Goal: Find specific page/section: Find specific page/section

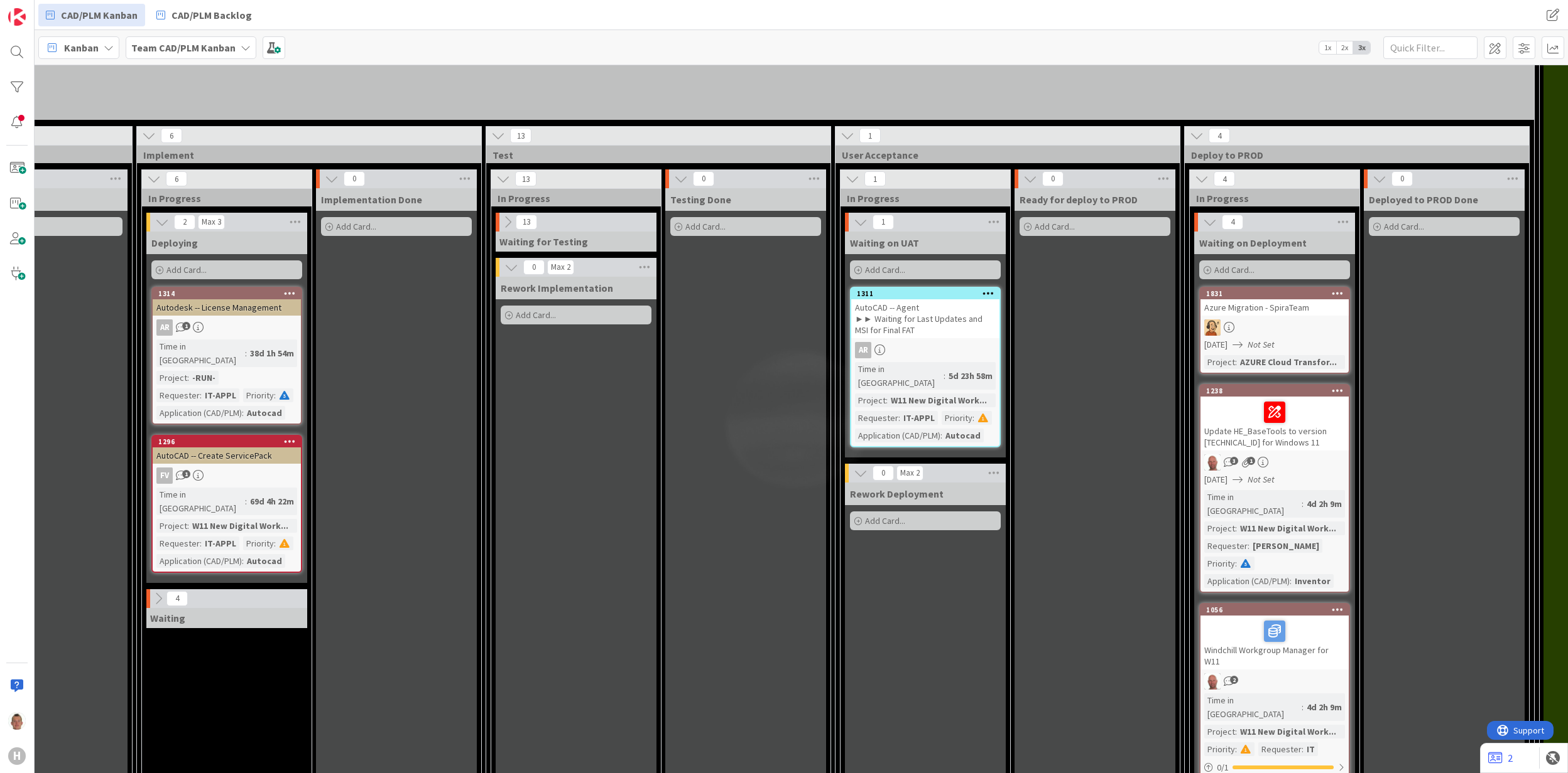
scroll to position [1487, 941]
click at [1017, 215] on icon at bounding box center [1209, 222] width 14 height 14
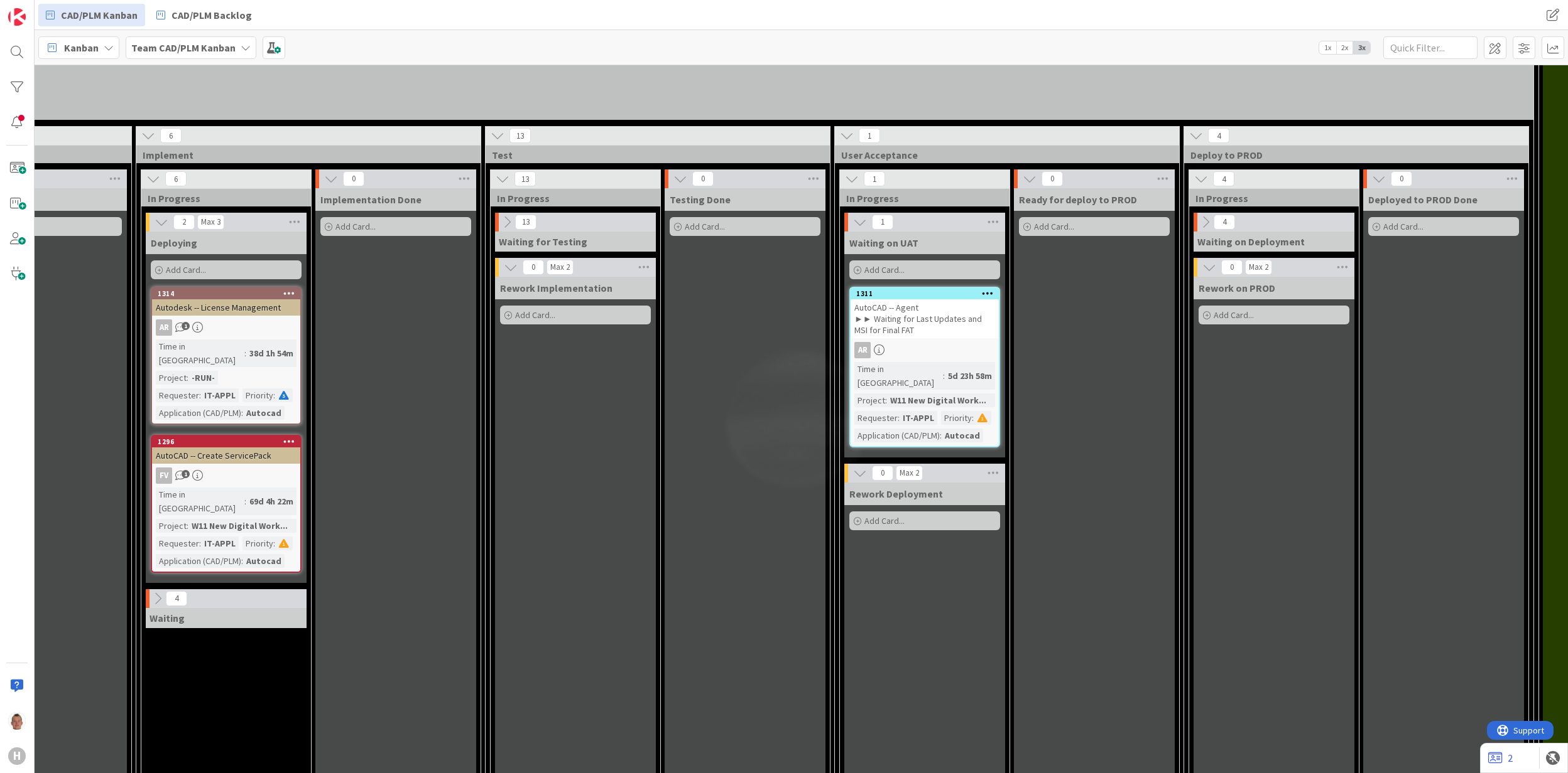
click at [1017, 215] on icon at bounding box center [1205, 222] width 14 height 14
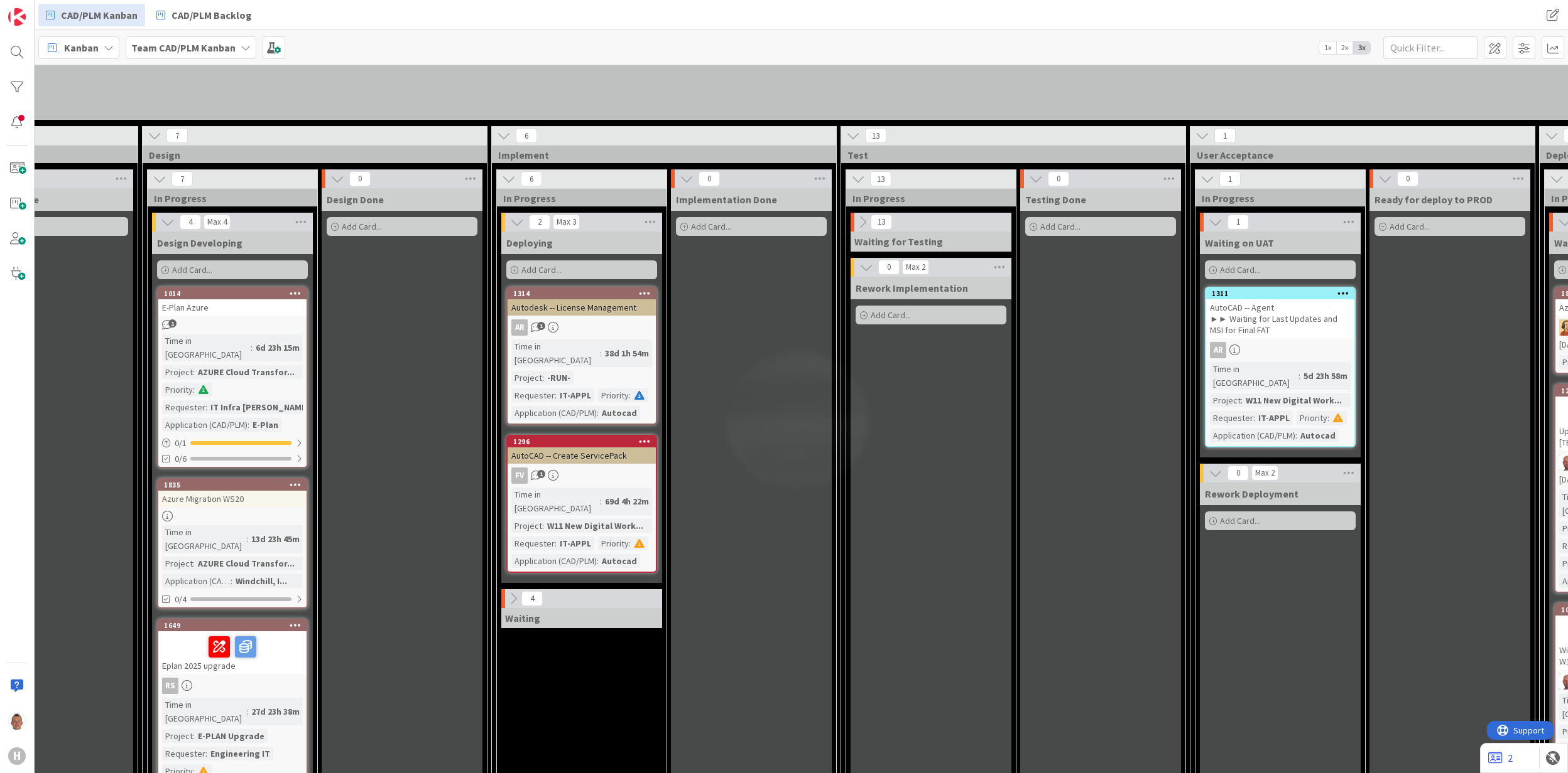
scroll to position [1487, 584]
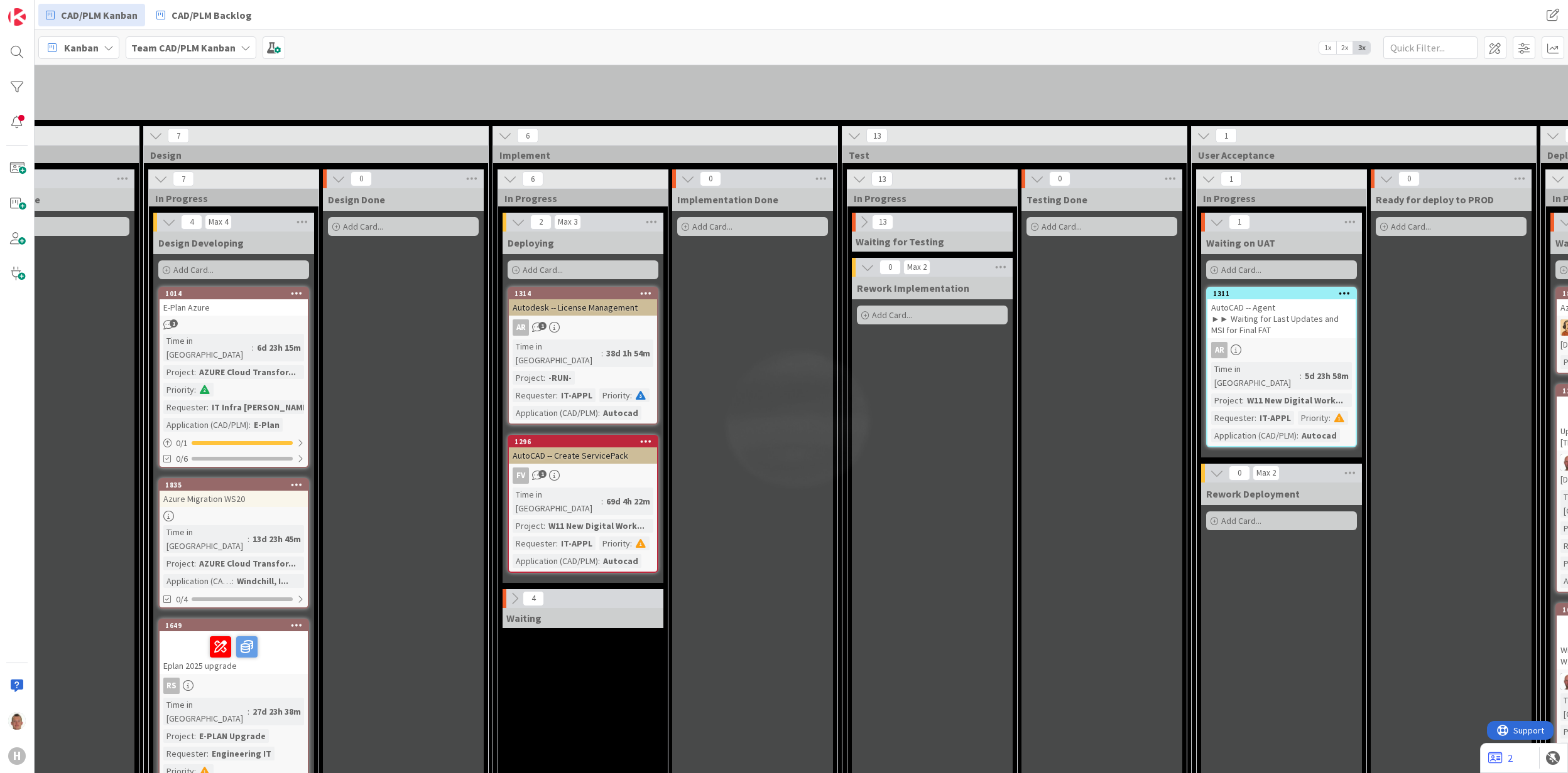
click at [521, 458] on icon at bounding box center [514, 598] width 14 height 14
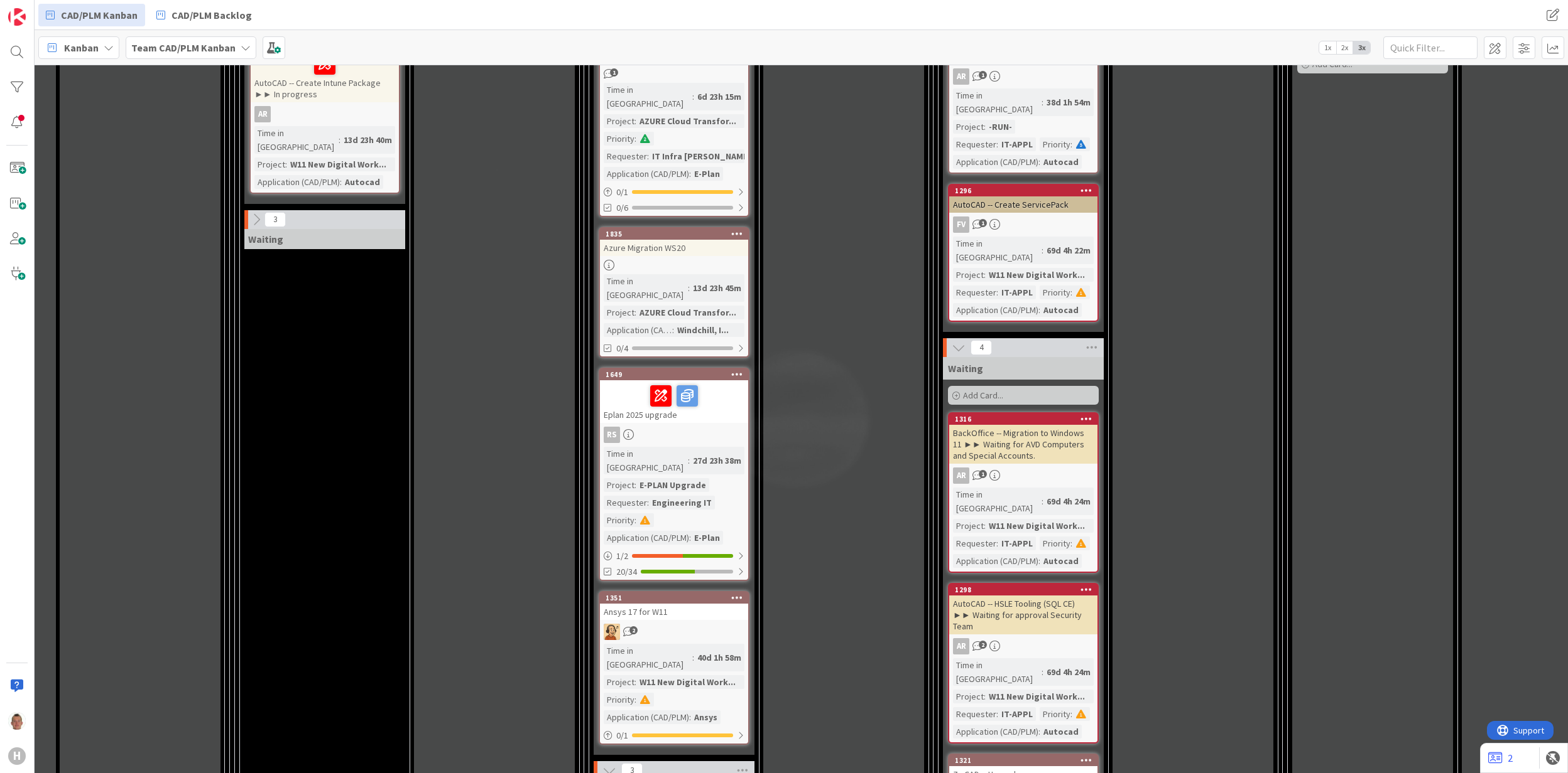
scroll to position [1655, 144]
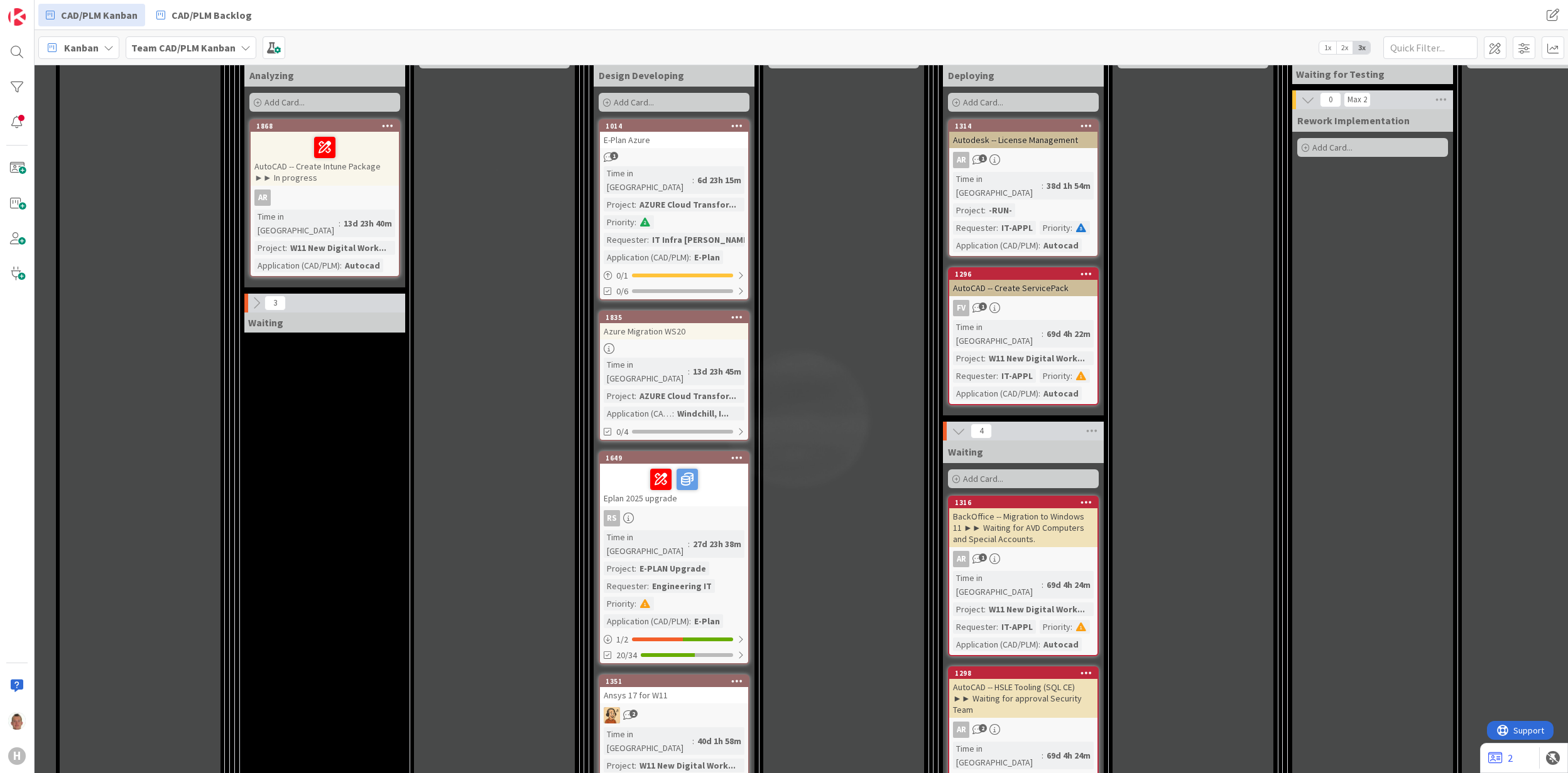
click at [684, 458] on div "Ansys 17 for W11" at bounding box center [674, 695] width 148 height 16
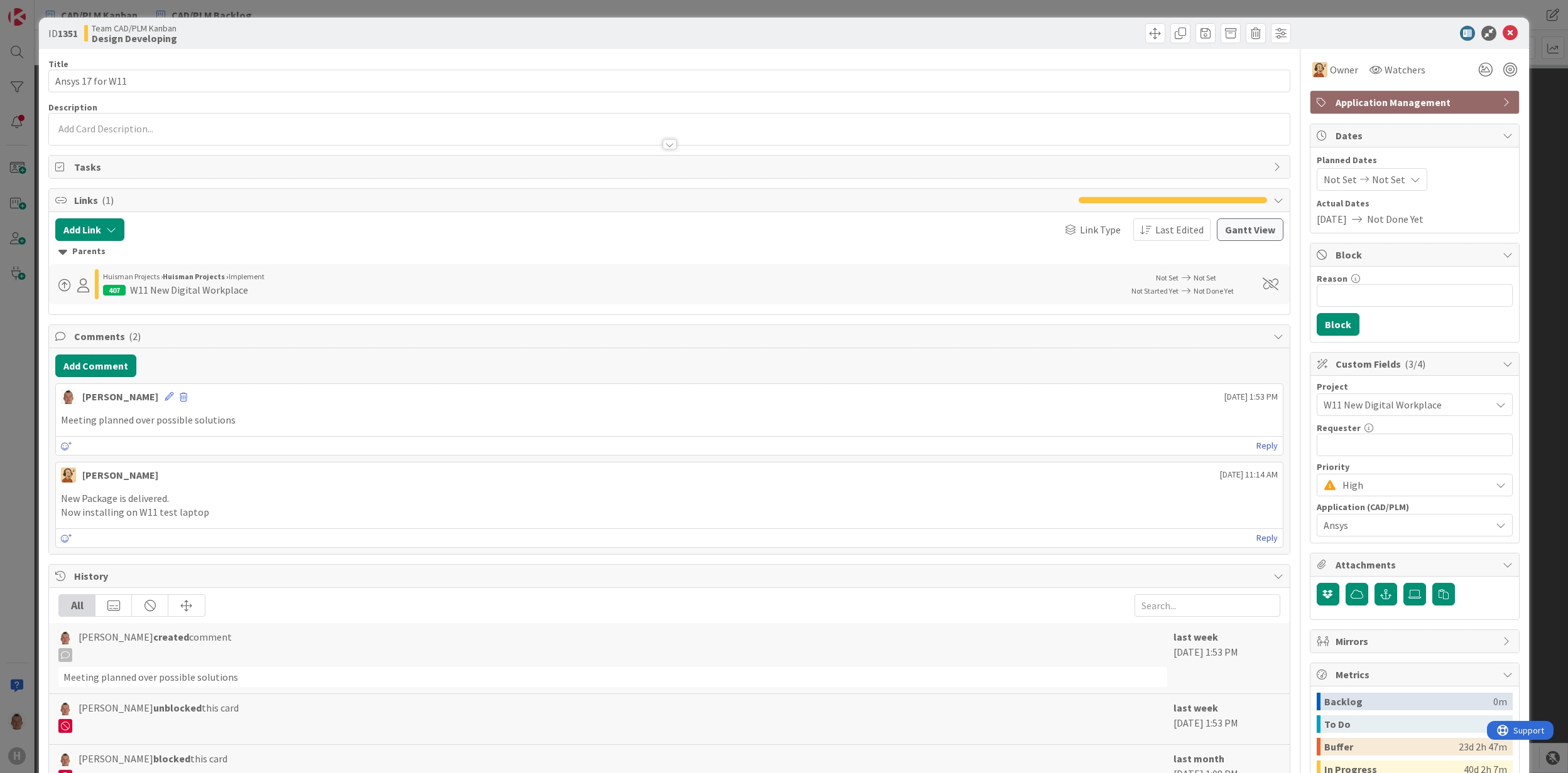
click at [1017, 35] on icon at bounding box center [1509, 33] width 15 height 15
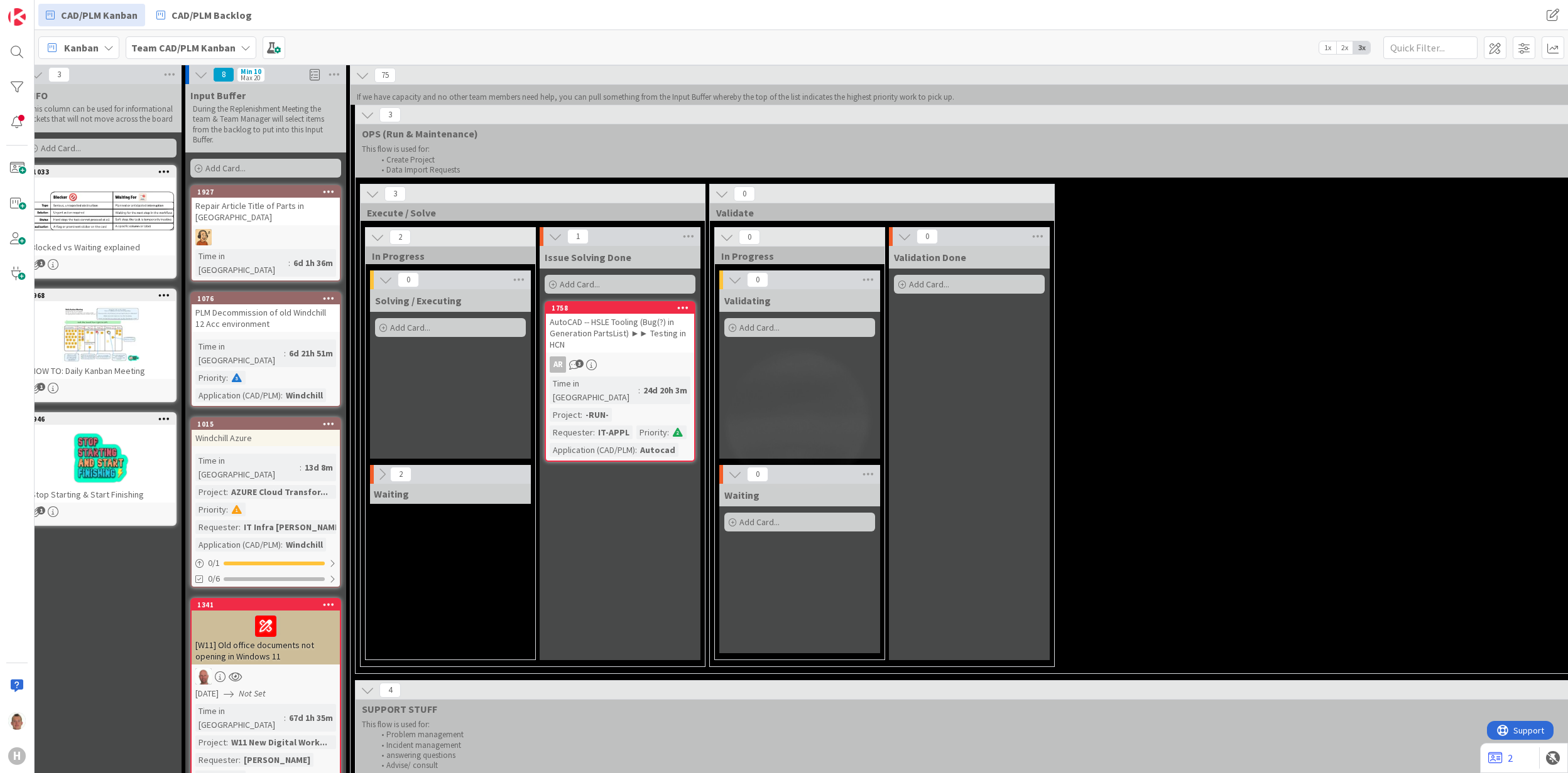
scroll to position [0, 18]
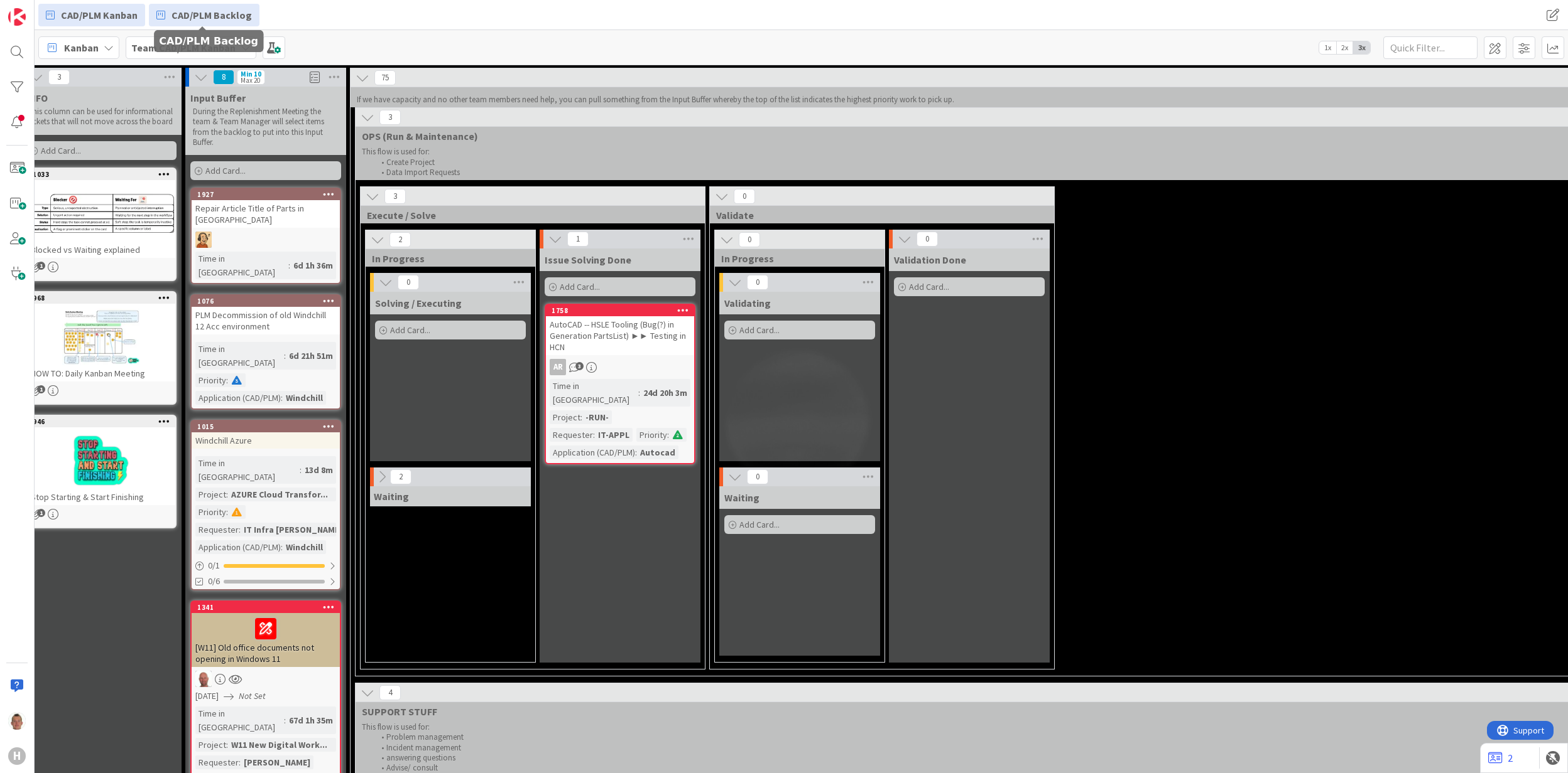
click at [212, 13] on span "CAD/PLM Backlog" at bounding box center [212, 15] width 81 height 15
